Goal: Task Accomplishment & Management: Manage account settings

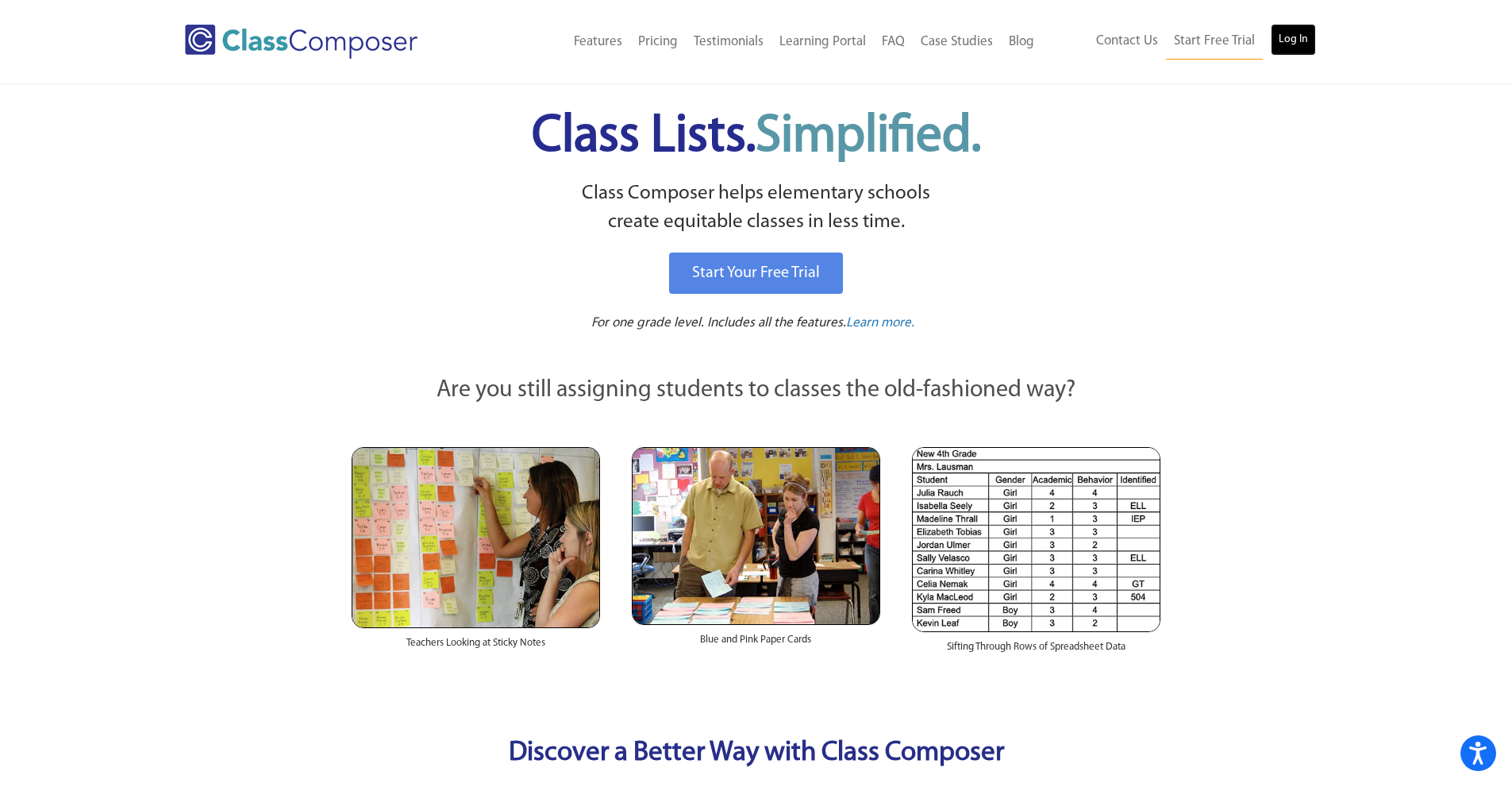
click at [1296, 45] on link "Log In" at bounding box center [1293, 39] width 45 height 31
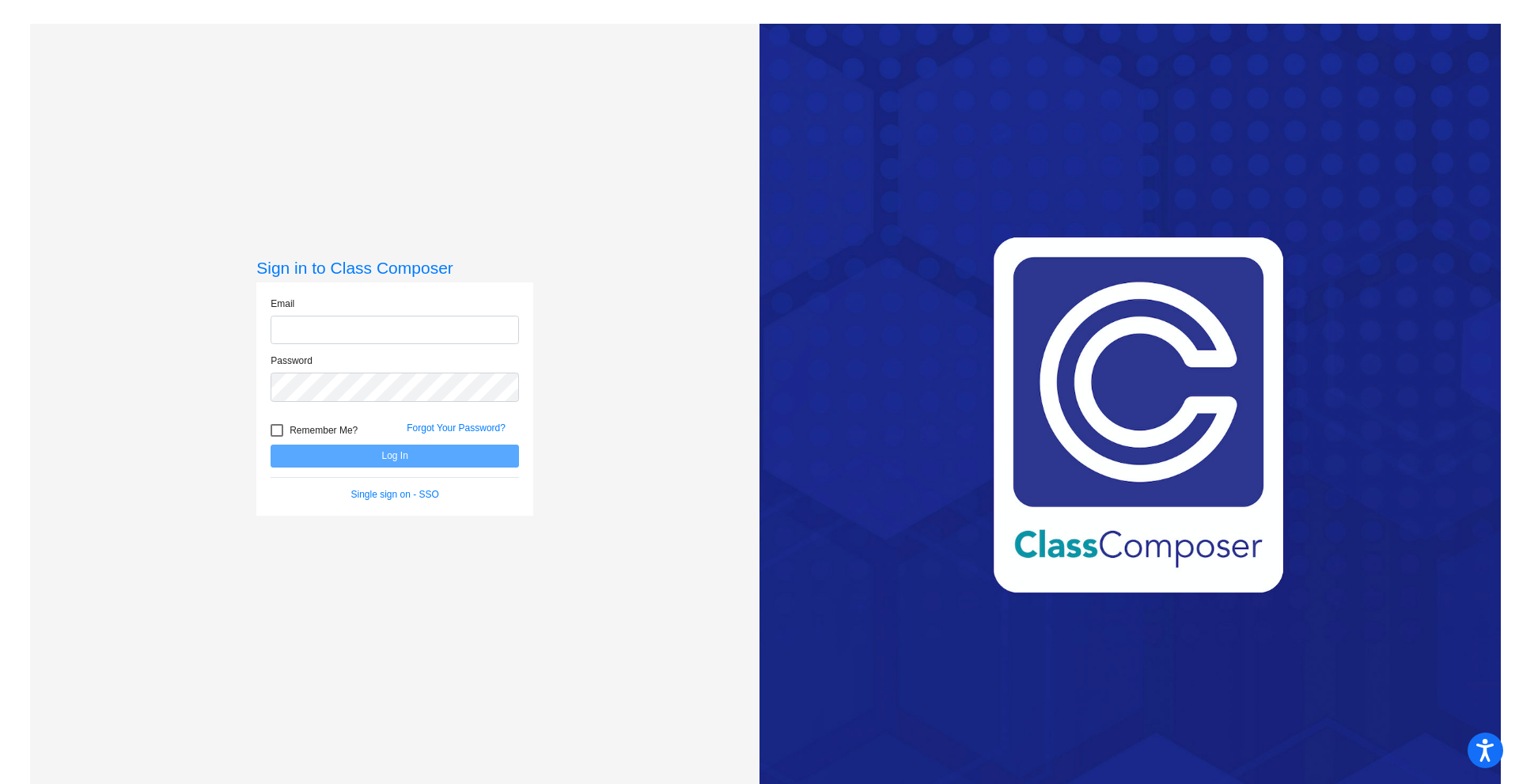
click at [388, 333] on input "email" at bounding box center [395, 330] width 249 height 30
type input "[EMAIL_ADDRESS][DOMAIN_NAME]"
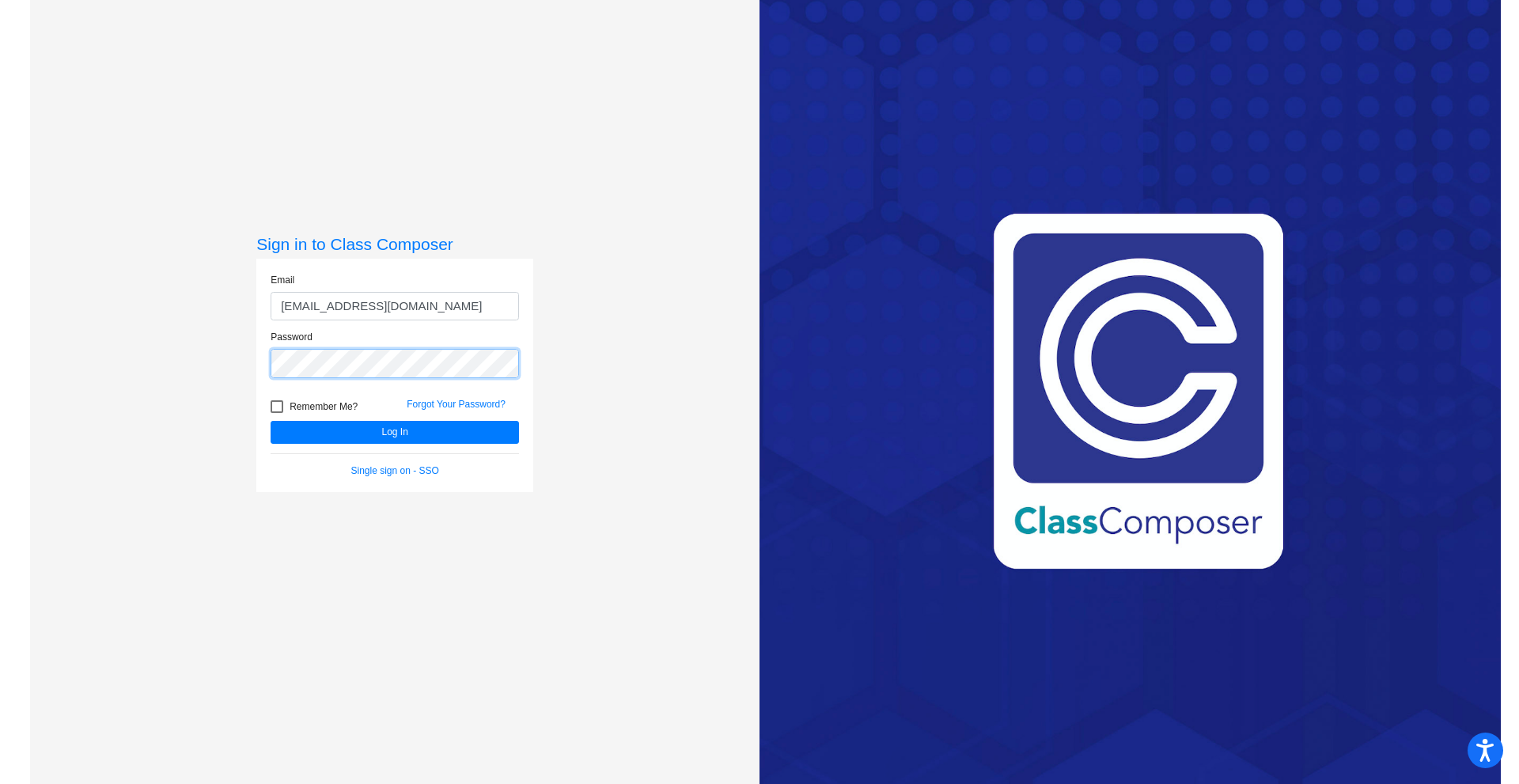
click at [271, 420] on button "Log In" at bounding box center [395, 431] width 249 height 23
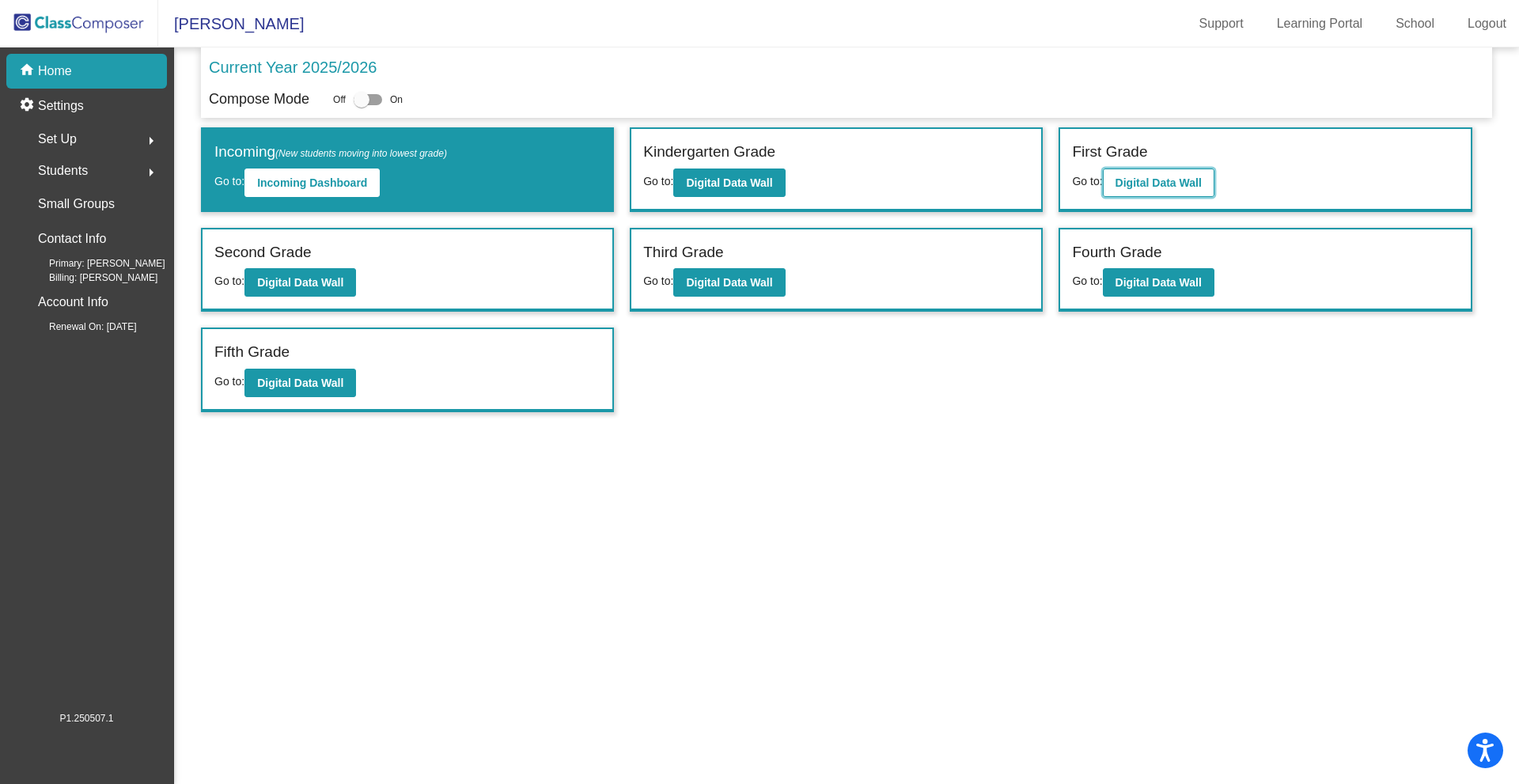
click at [1165, 184] on b "Digital Data Wall" at bounding box center [1159, 183] width 86 height 13
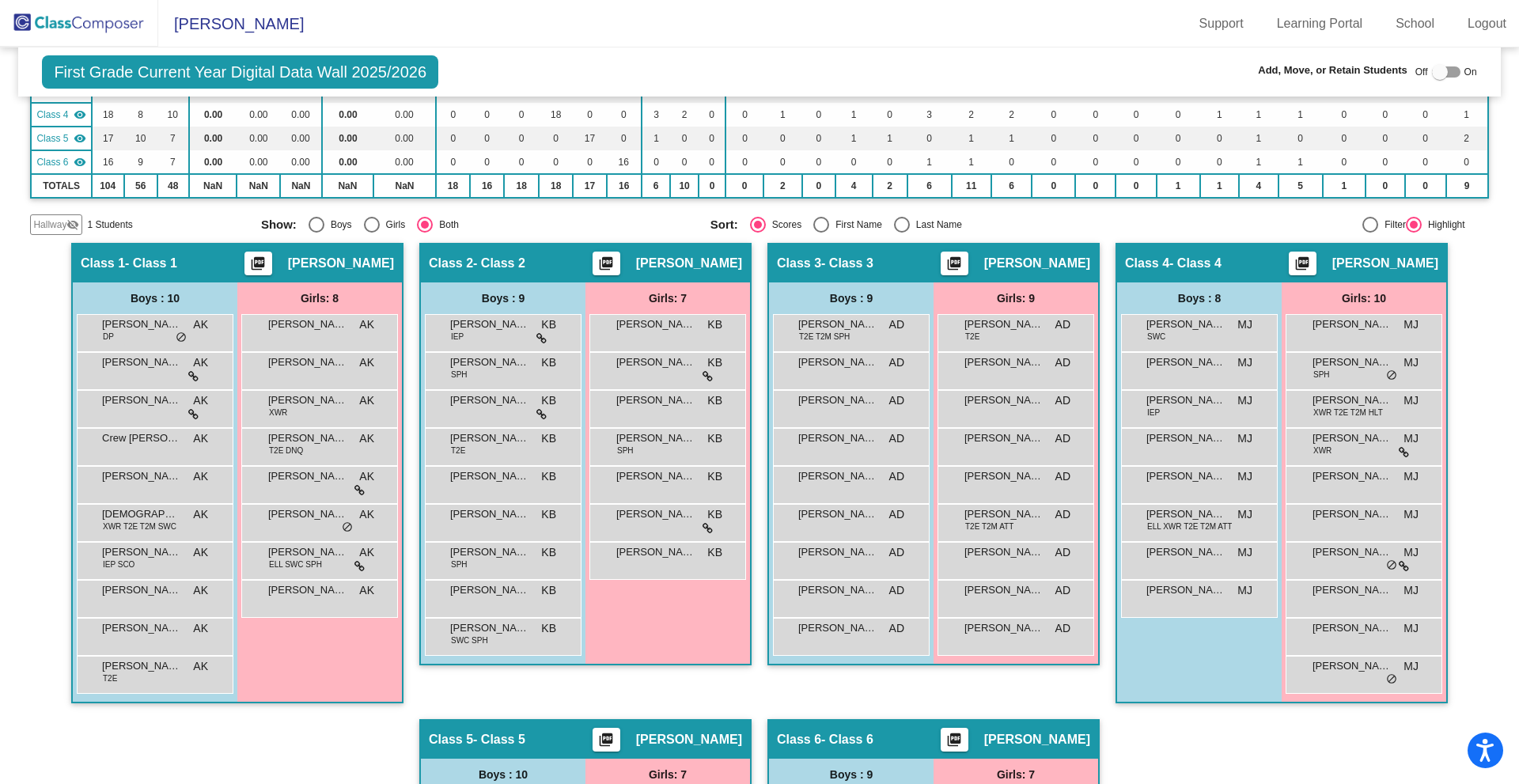
scroll to position [238, 0]
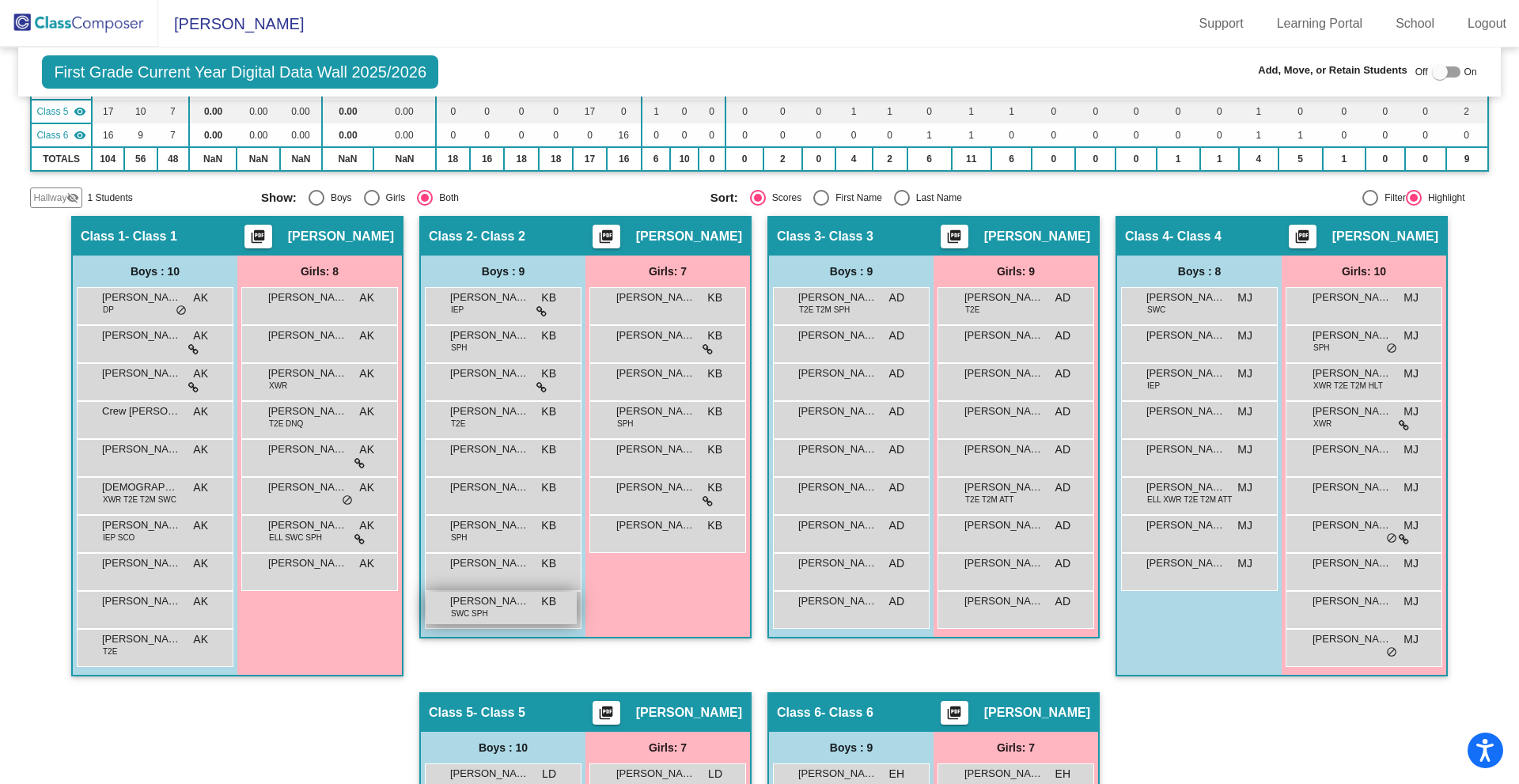
click at [483, 616] on span "SWC SPH" at bounding box center [470, 613] width 37 height 12
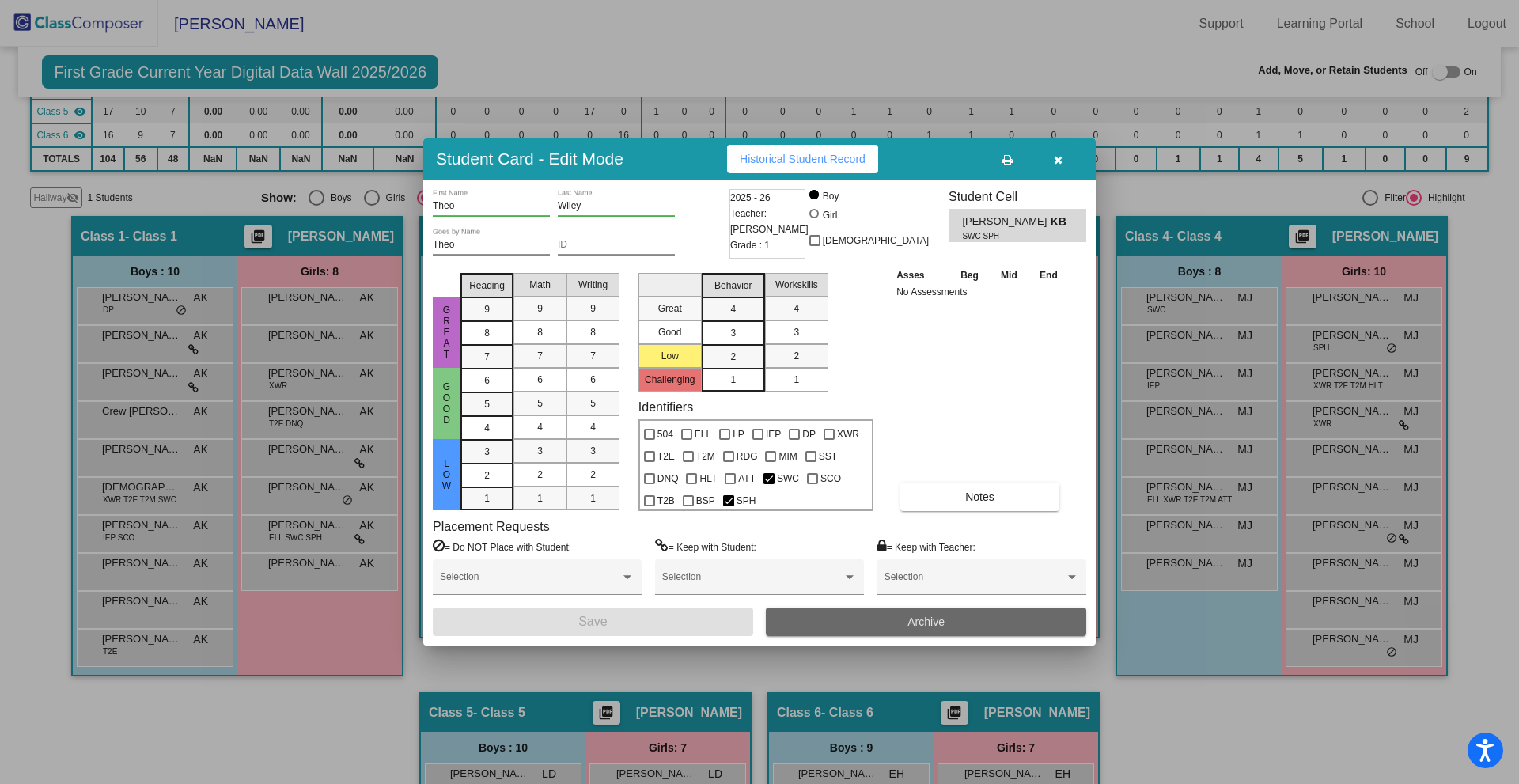
click at [840, 612] on button "Archive" at bounding box center [926, 622] width 321 height 29
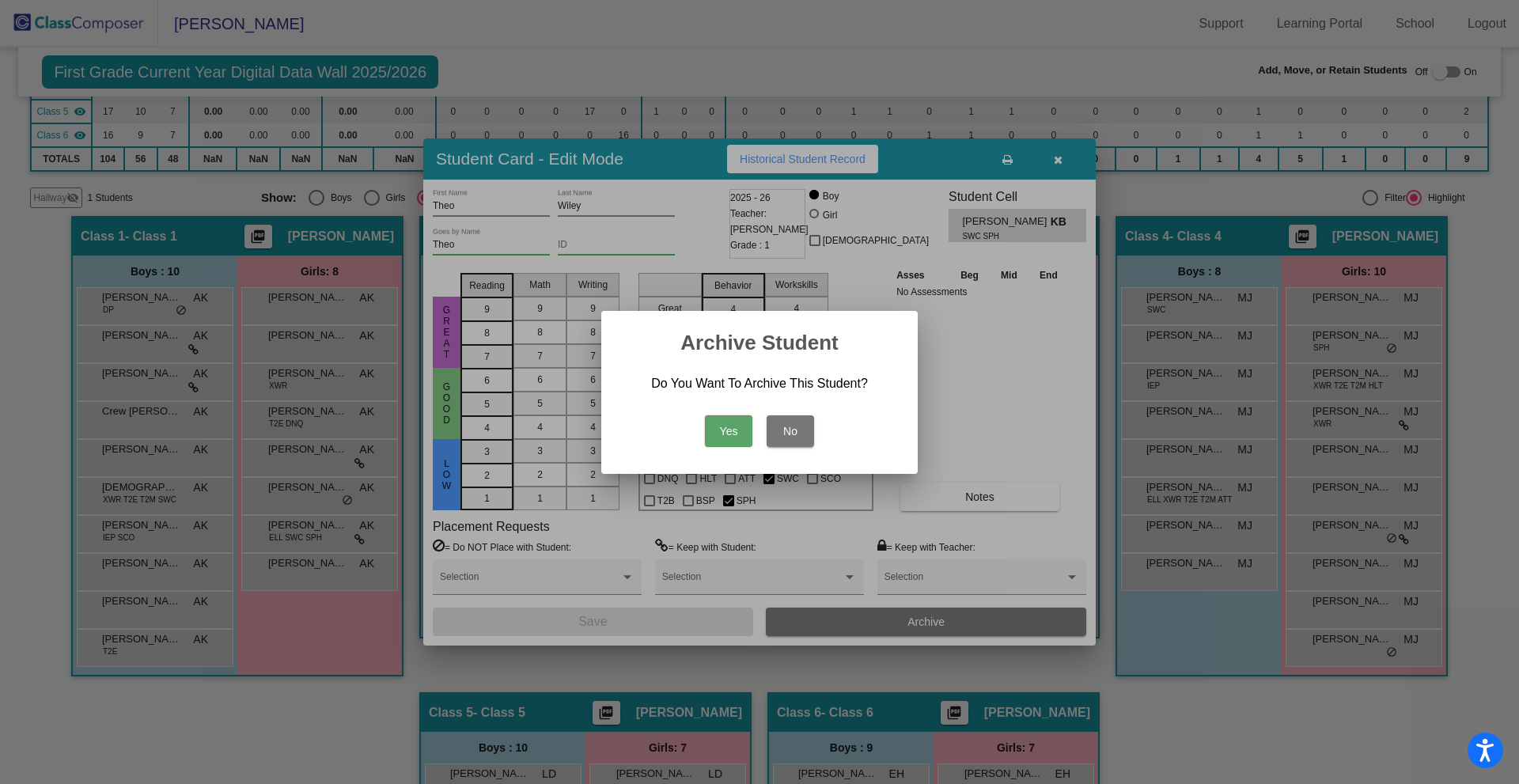
click at [732, 431] on button "Yes" at bounding box center [729, 430] width 47 height 31
